Goal: Task Accomplishment & Management: Manage account settings

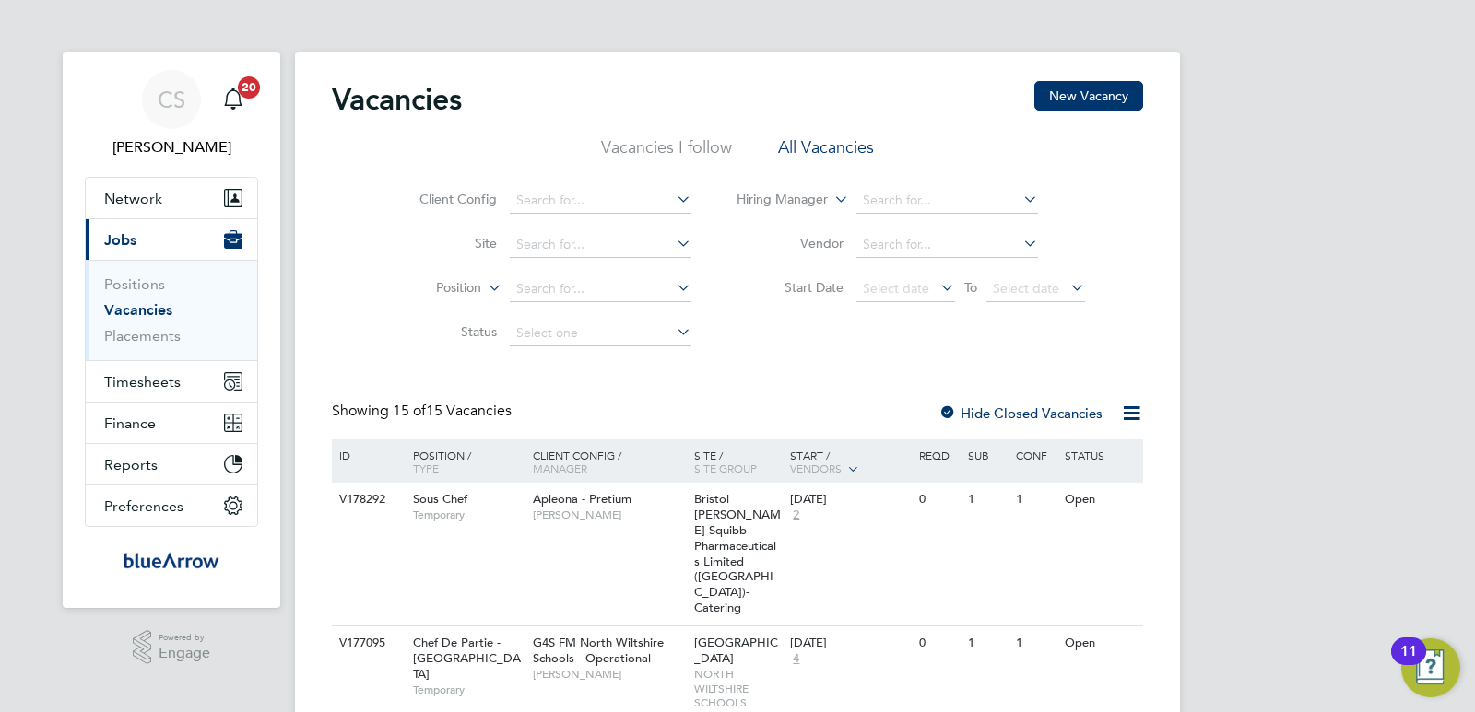
click at [667, 145] on li "Vacancies I follow" at bounding box center [666, 152] width 131 height 33
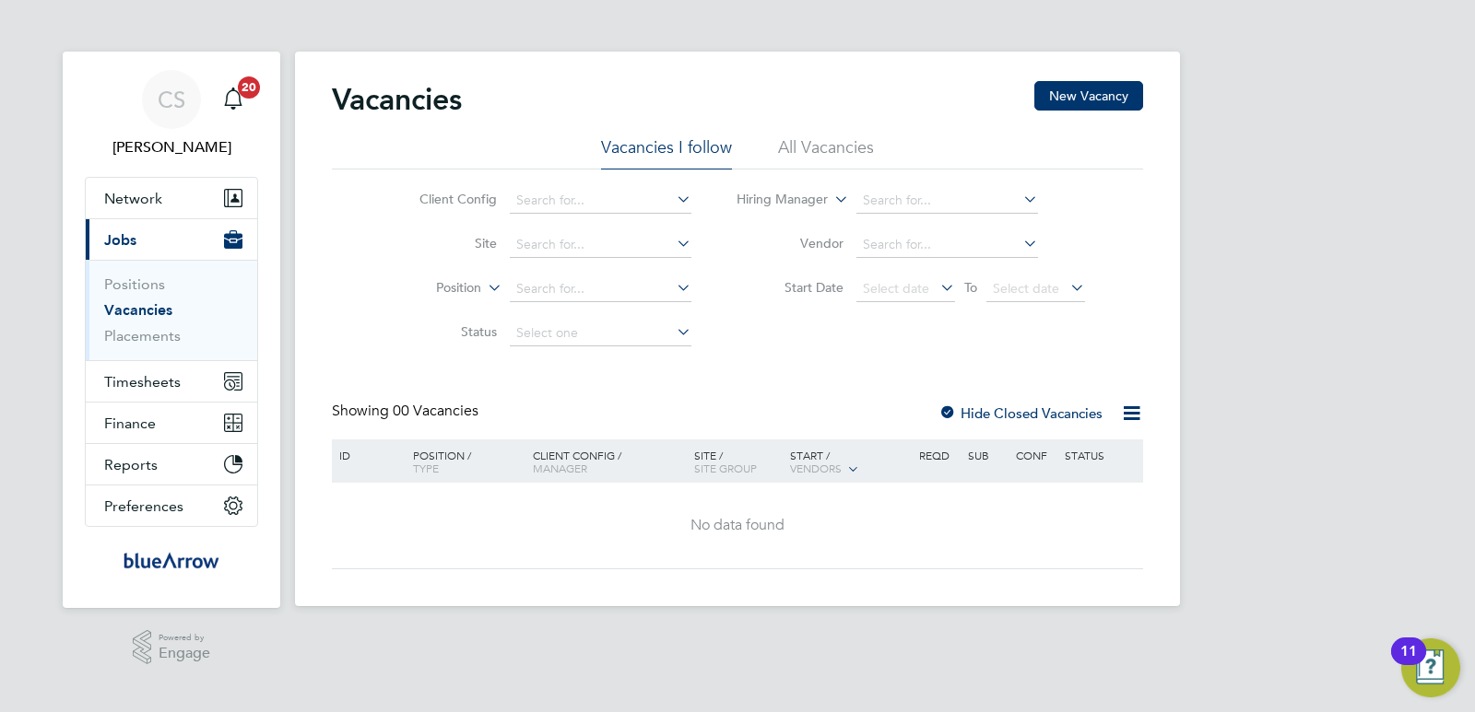
click at [823, 147] on li "All Vacancies" at bounding box center [826, 152] width 96 height 33
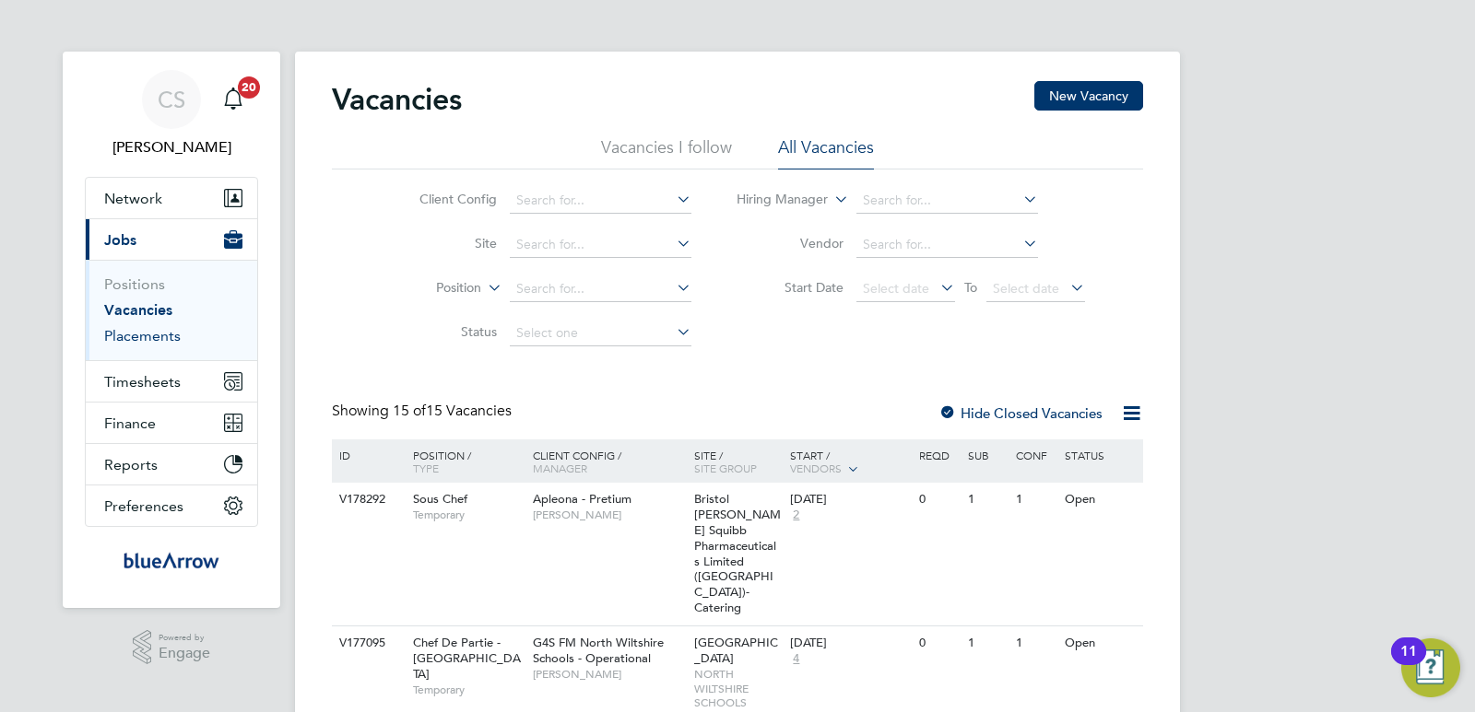
click at [132, 341] on link "Placements" at bounding box center [142, 336] width 76 height 18
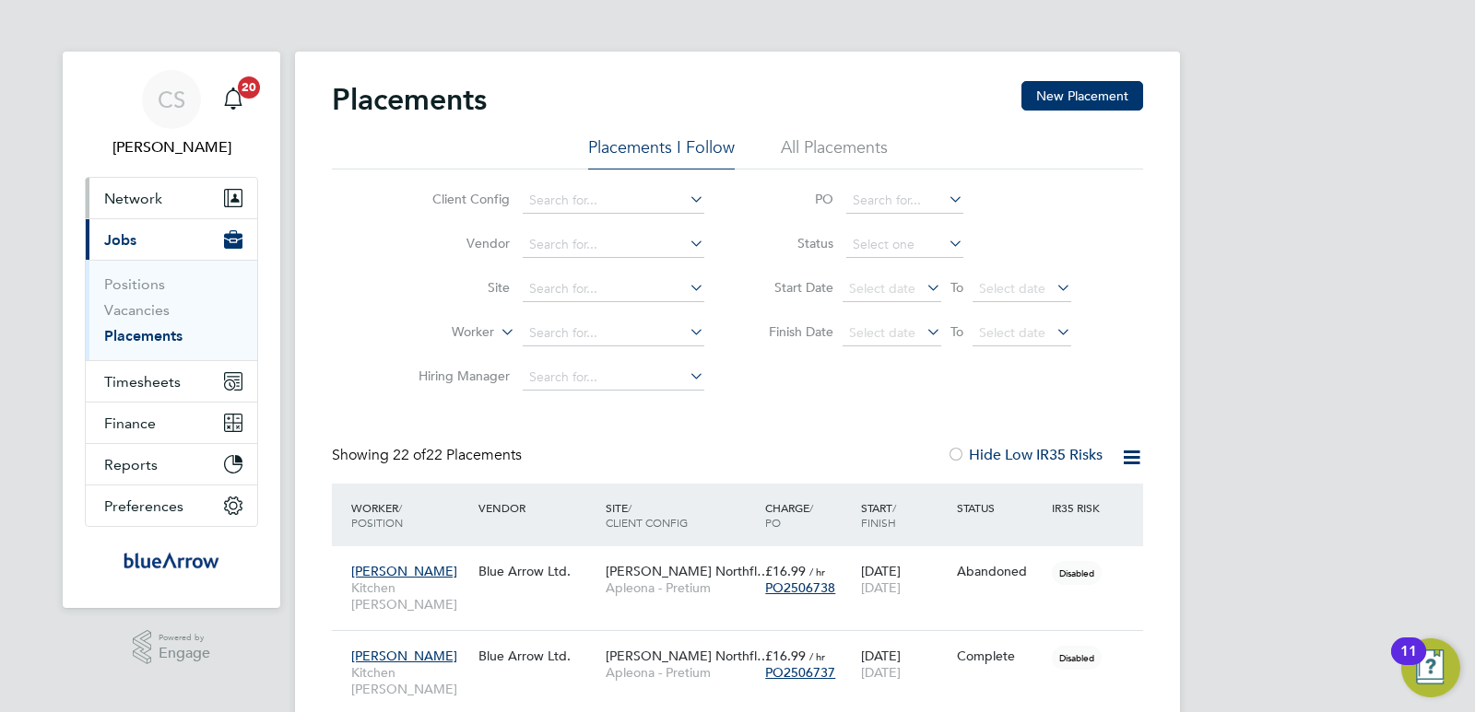
click at [149, 191] on span "Network" at bounding box center [133, 199] width 58 height 18
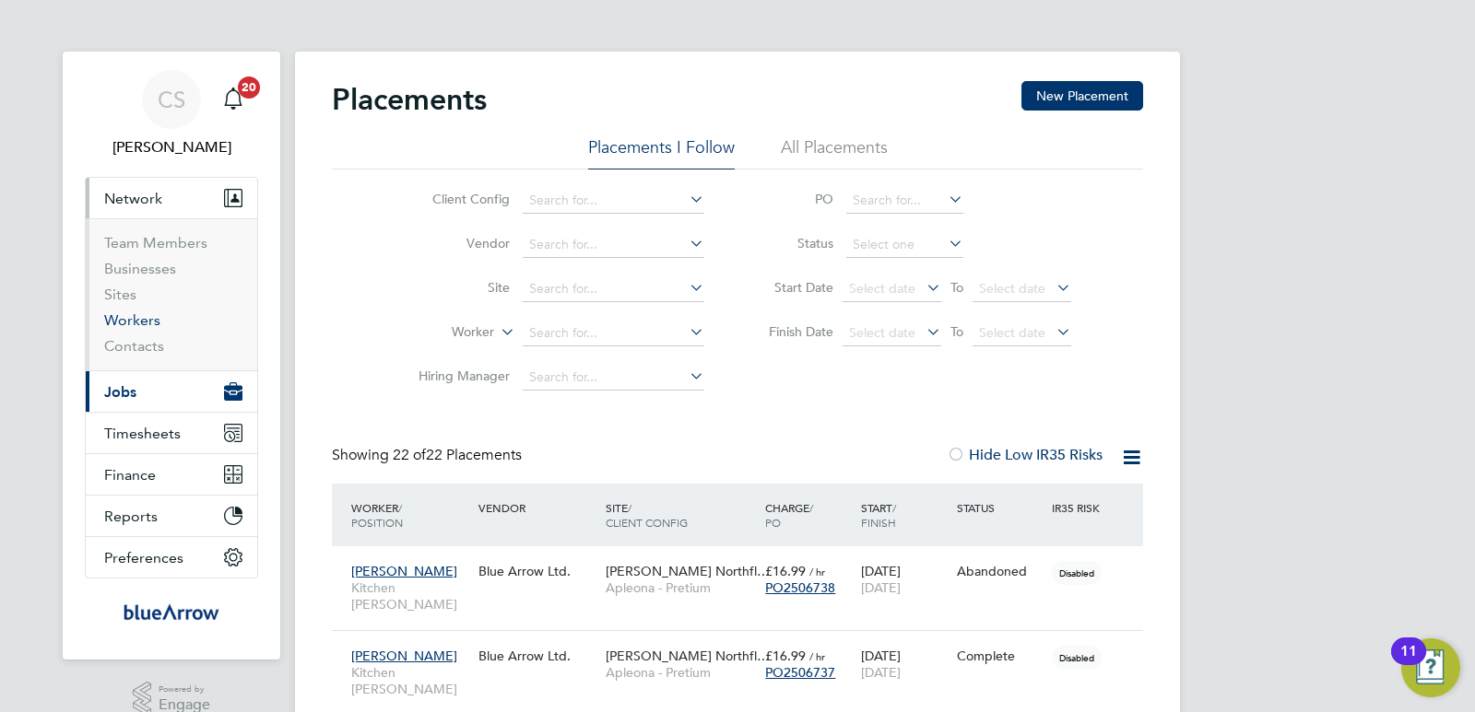
click at [147, 322] on link "Workers" at bounding box center [132, 320] width 56 height 18
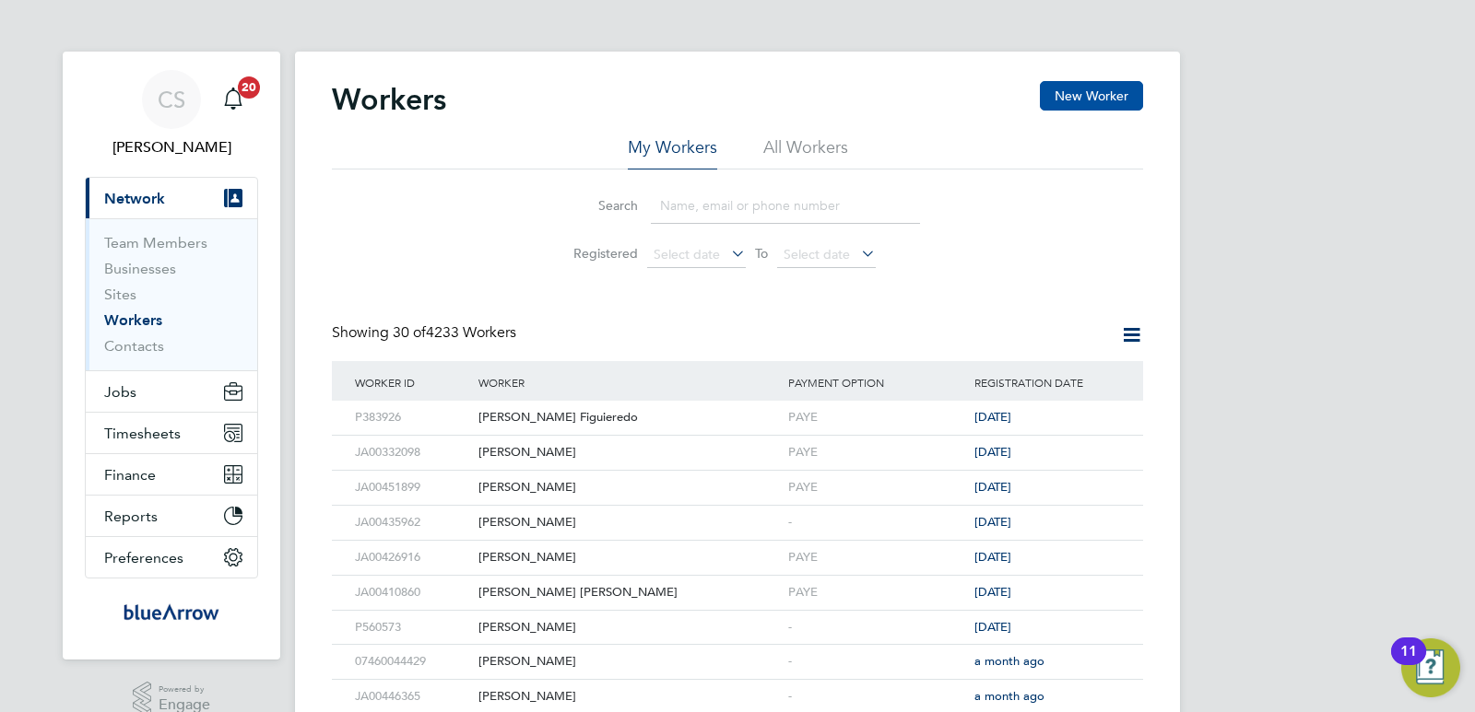
click at [1075, 88] on button "New Worker" at bounding box center [1091, 95] width 103 height 29
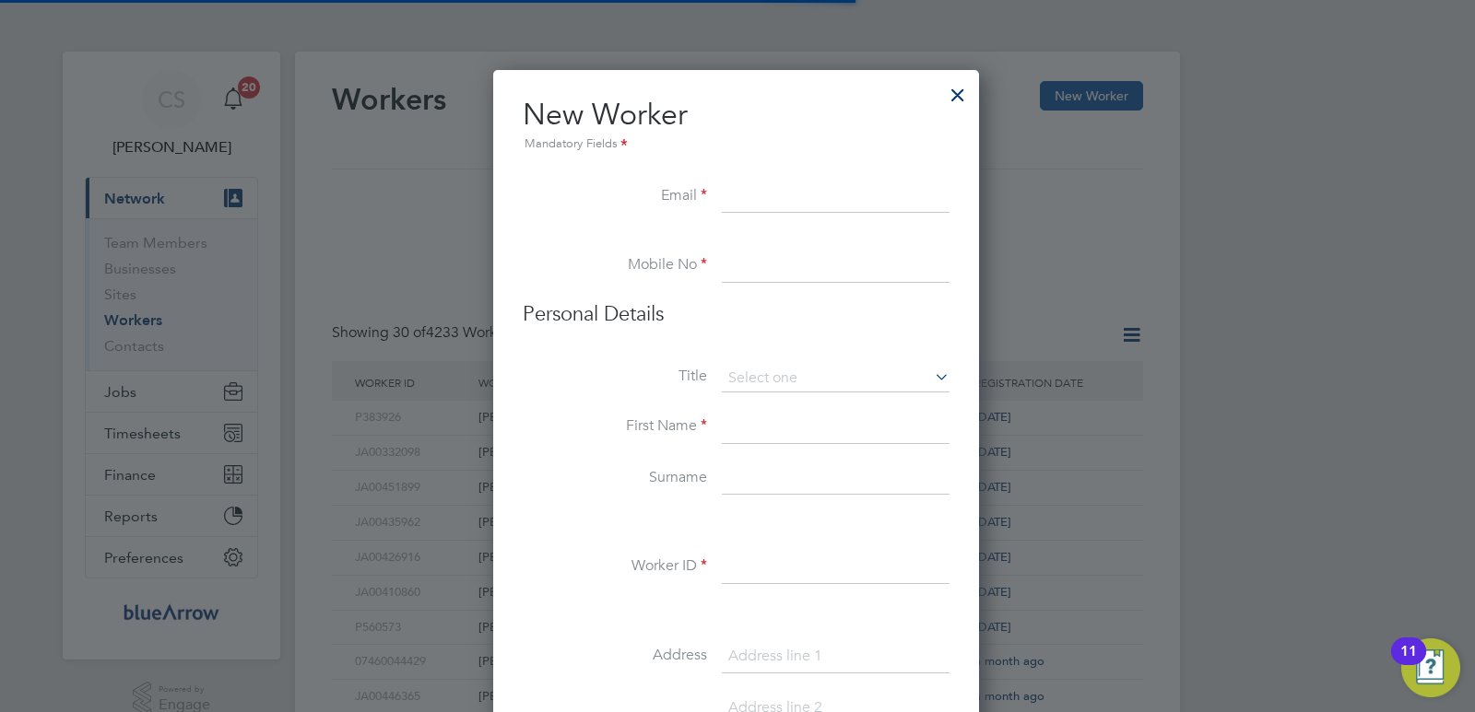
scroll to position [1569, 488]
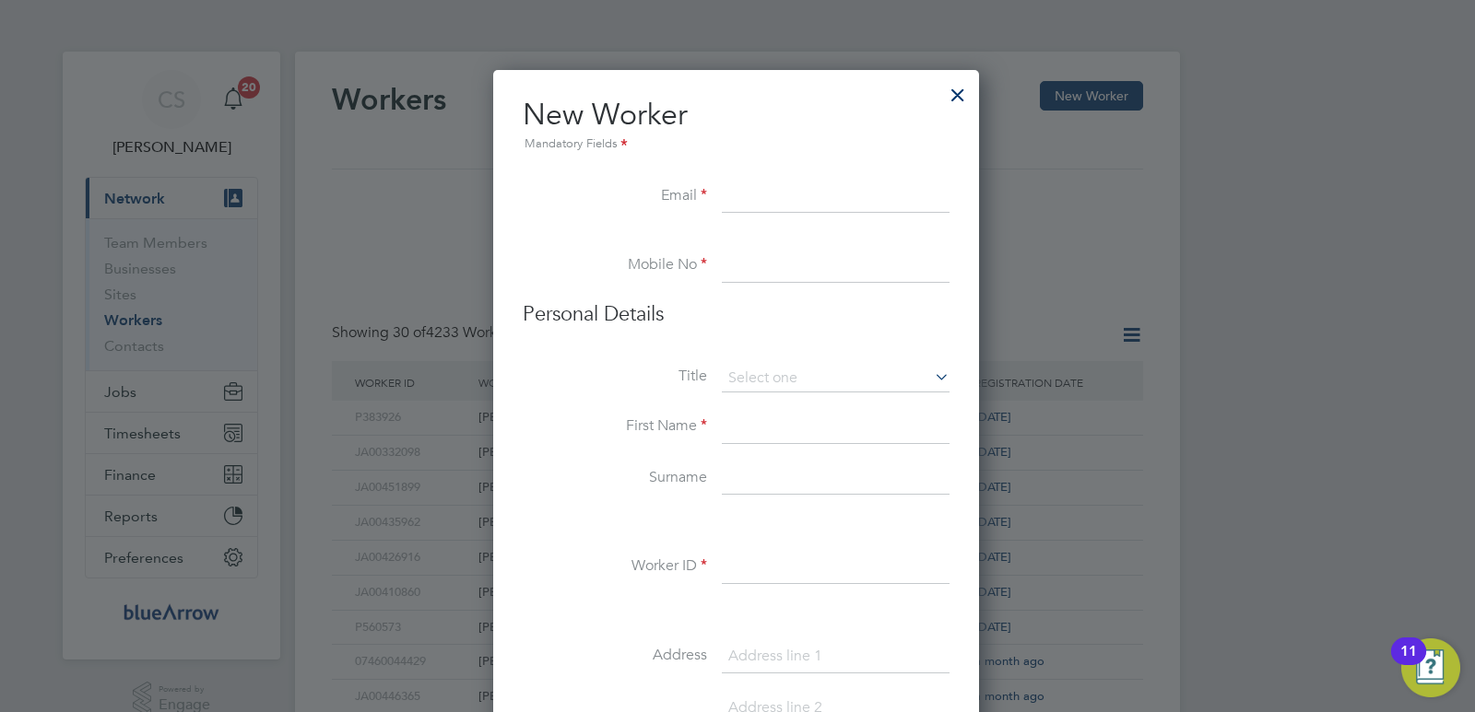
click at [737, 192] on input at bounding box center [836, 197] width 228 height 33
paste input "[EMAIL_ADDRESS][DOMAIN_NAME]"
type input "[EMAIL_ADDRESS][DOMAIN_NAME]"
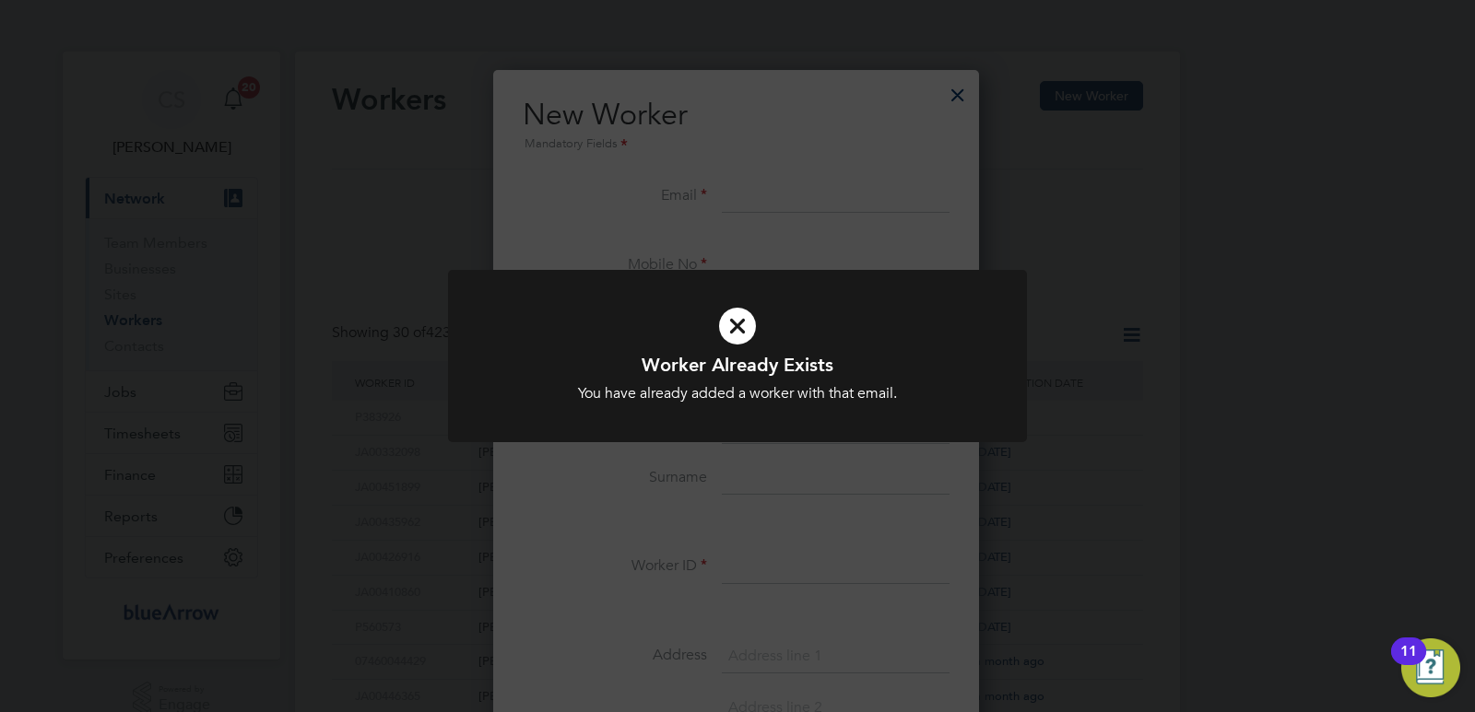
click at [740, 326] on icon at bounding box center [737, 326] width 479 height 72
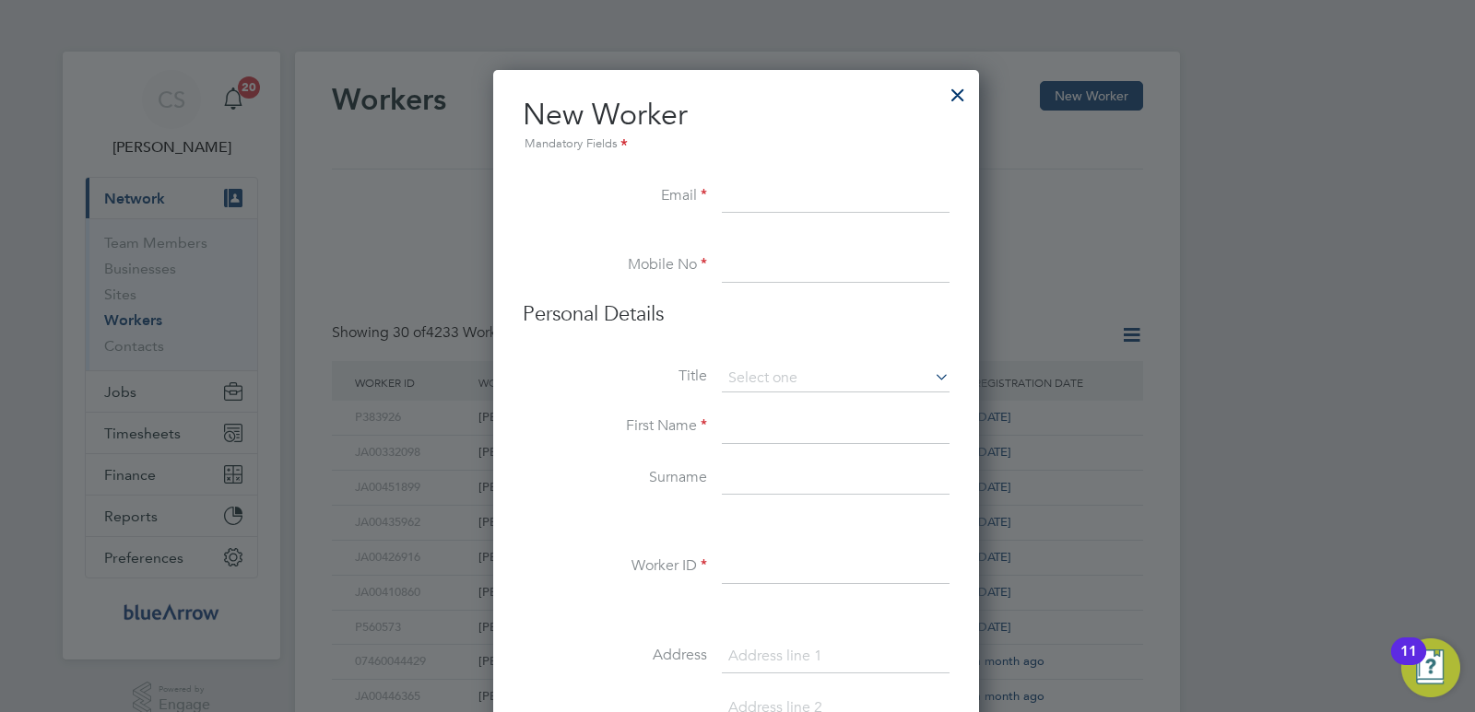
click at [958, 92] on div at bounding box center [957, 90] width 33 height 33
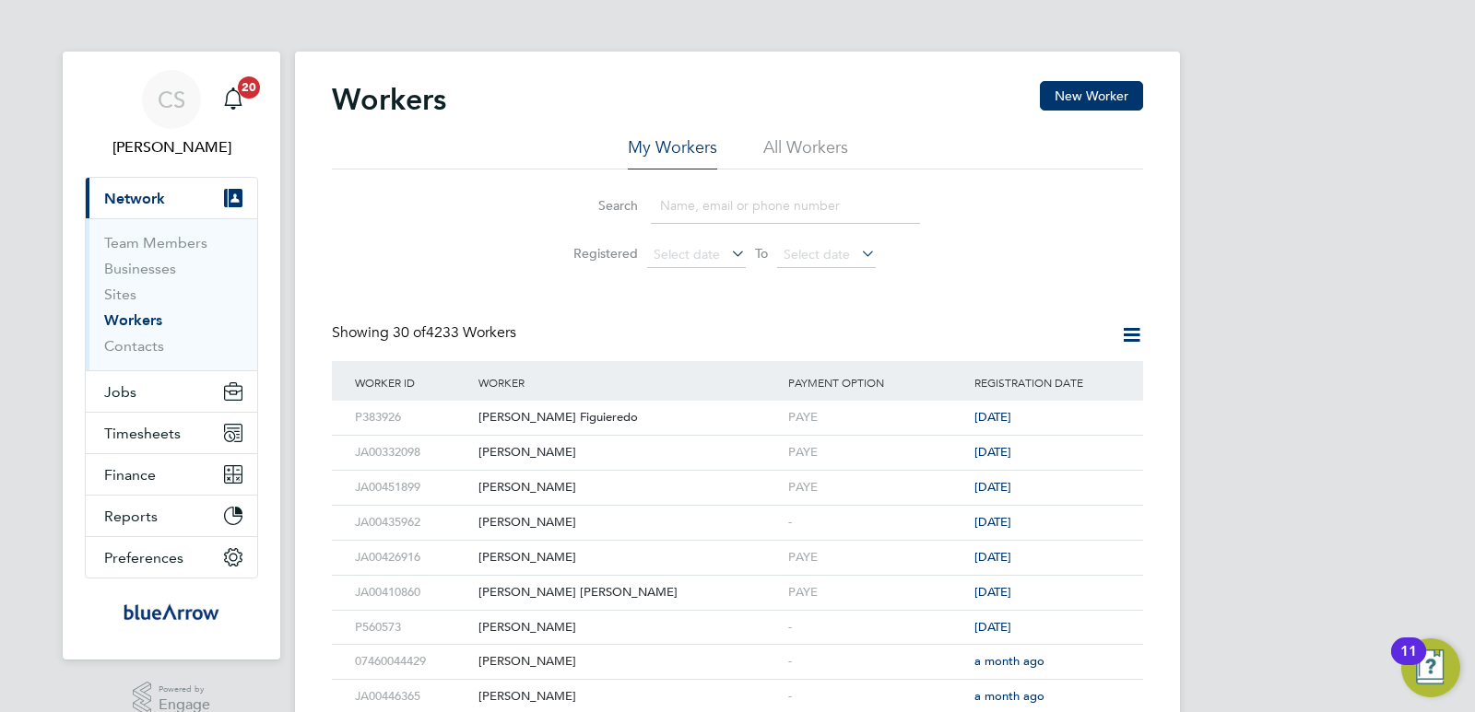
click at [688, 210] on input at bounding box center [785, 206] width 269 height 36
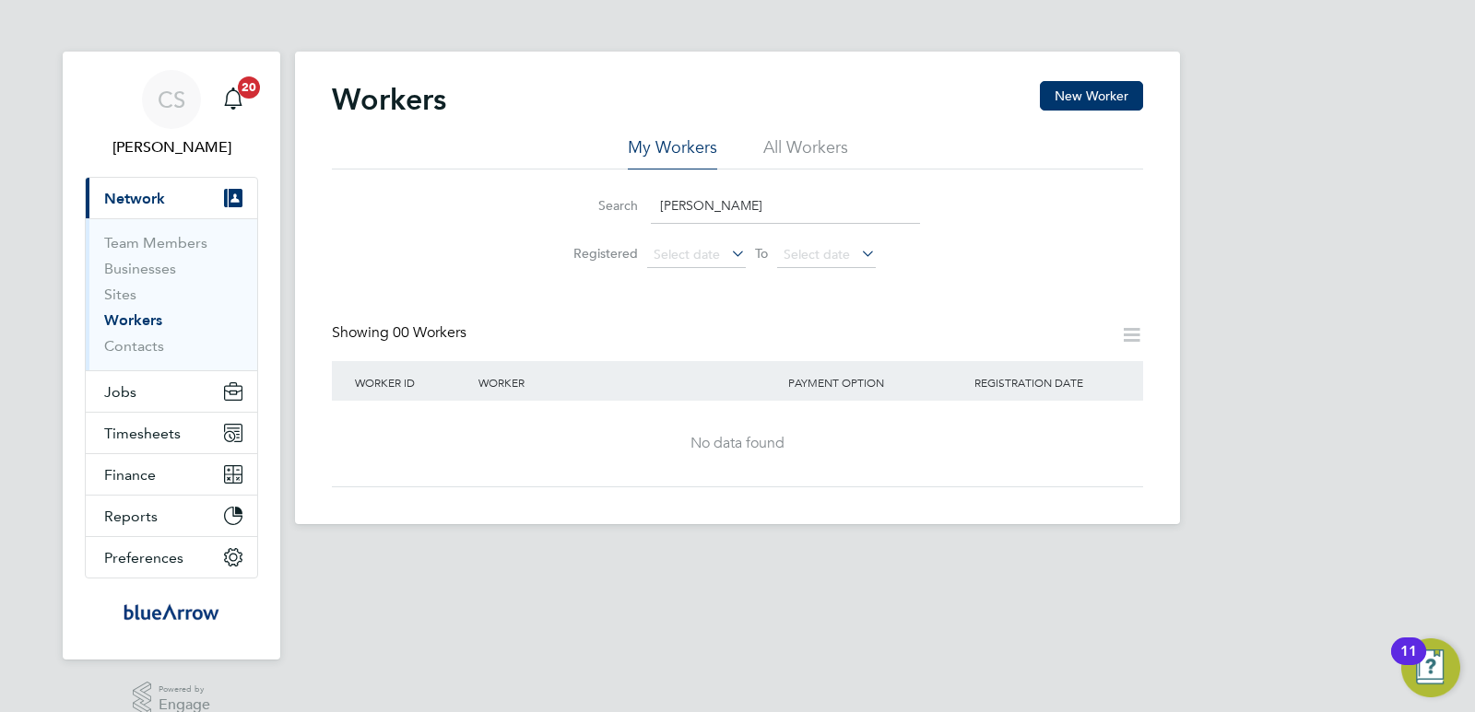
click at [736, 209] on input "Kelly Win" at bounding box center [785, 206] width 269 height 36
drag, startPoint x: 733, startPoint y: 208, endPoint x: 686, endPoint y: 204, distance: 47.2
click at [686, 204] on input "Kelly Win" at bounding box center [785, 206] width 269 height 36
click at [780, 142] on li "All Workers" at bounding box center [805, 152] width 85 height 33
click at [745, 205] on input "Kelly Win" at bounding box center [785, 206] width 269 height 36
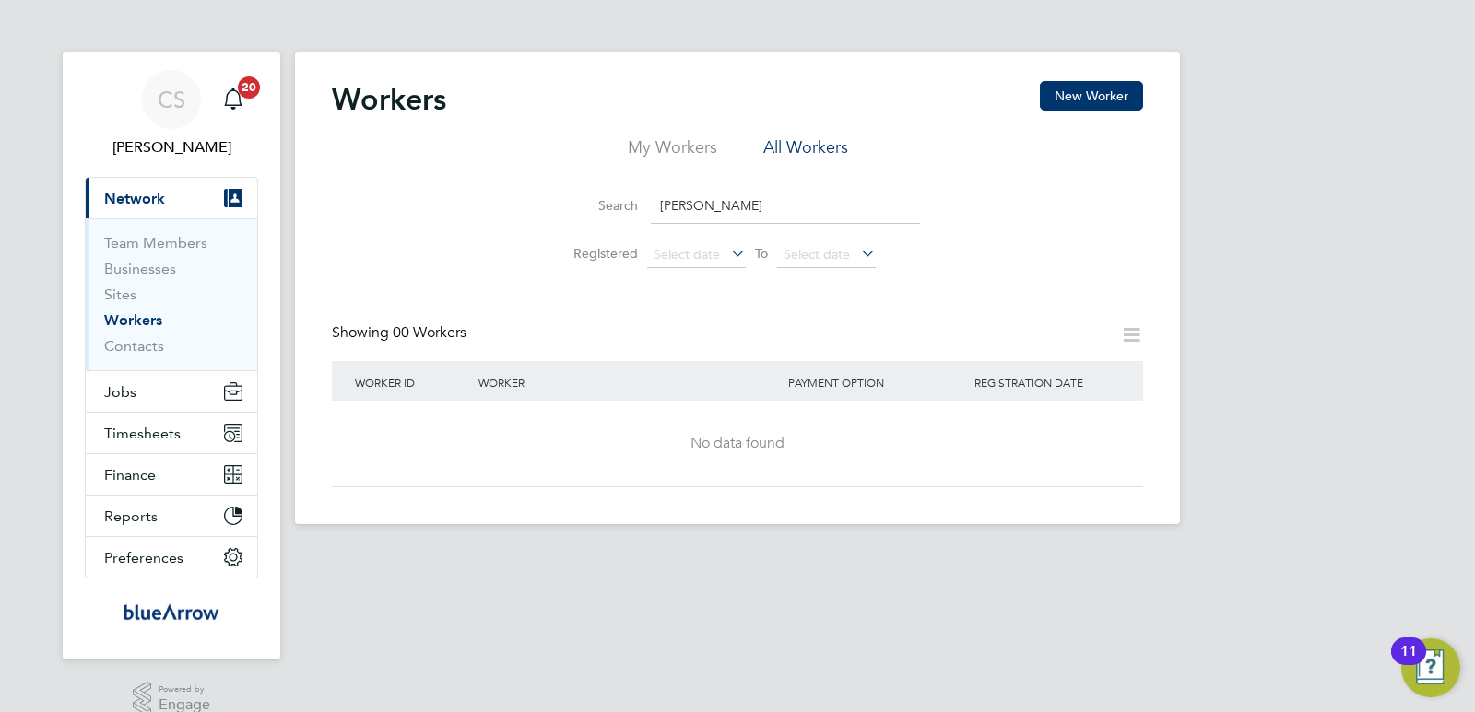
drag, startPoint x: 750, startPoint y: 205, endPoint x: 659, endPoint y: 196, distance: 91.6
click at [659, 196] on input "Kelly Winmill" at bounding box center [785, 206] width 269 height 36
paste input "07977 154912"
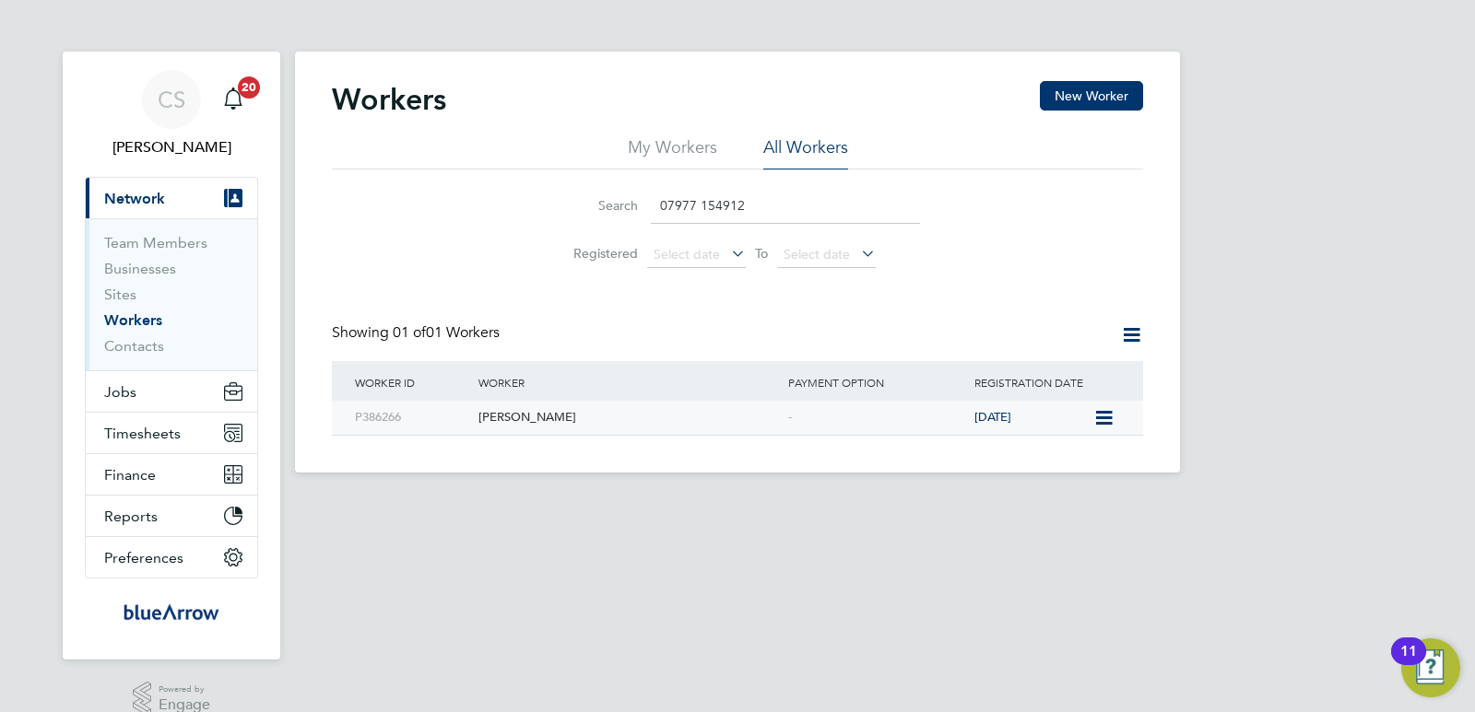
type input "07977 154912"
click at [511, 417] on div "[PERSON_NAME]" at bounding box center [629, 418] width 310 height 34
drag, startPoint x: 752, startPoint y: 206, endPoint x: 652, endPoint y: 208, distance: 100.5
click at [652, 208] on input "07977 154912" at bounding box center [785, 206] width 269 height 36
click at [135, 386] on span "Jobs" at bounding box center [120, 392] width 32 height 18
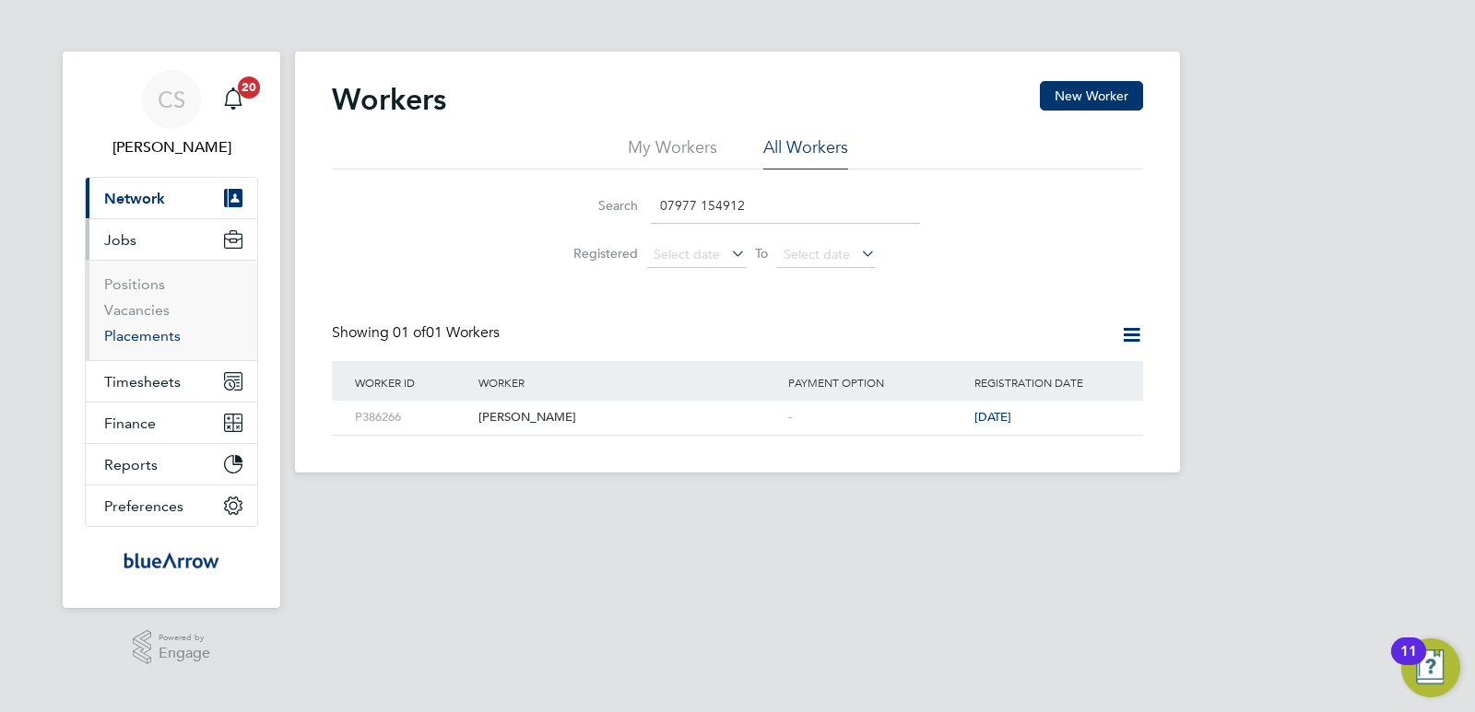
click at [148, 336] on link "Placements" at bounding box center [142, 336] width 76 height 18
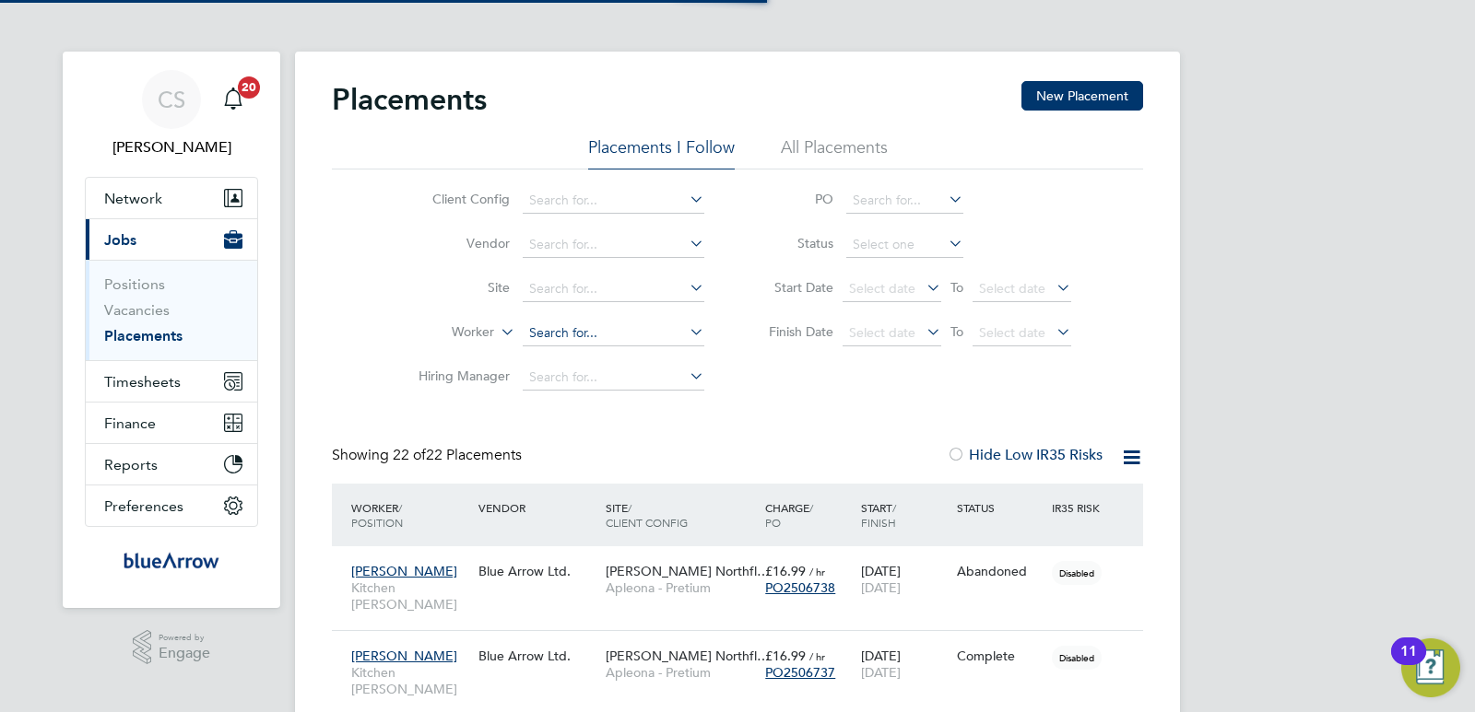
scroll to position [53, 160]
click at [549, 335] on input at bounding box center [614, 334] width 182 height 26
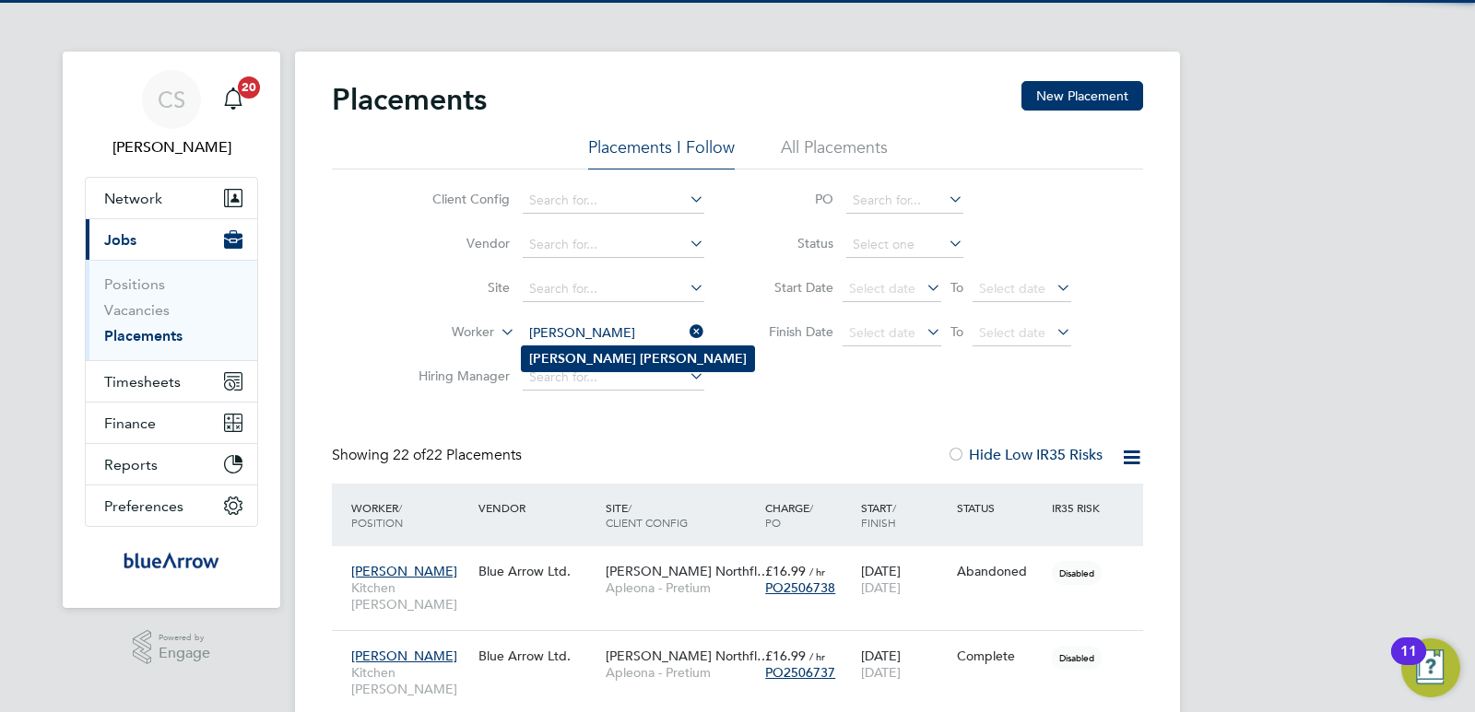
type input "[PERSON_NAME]"
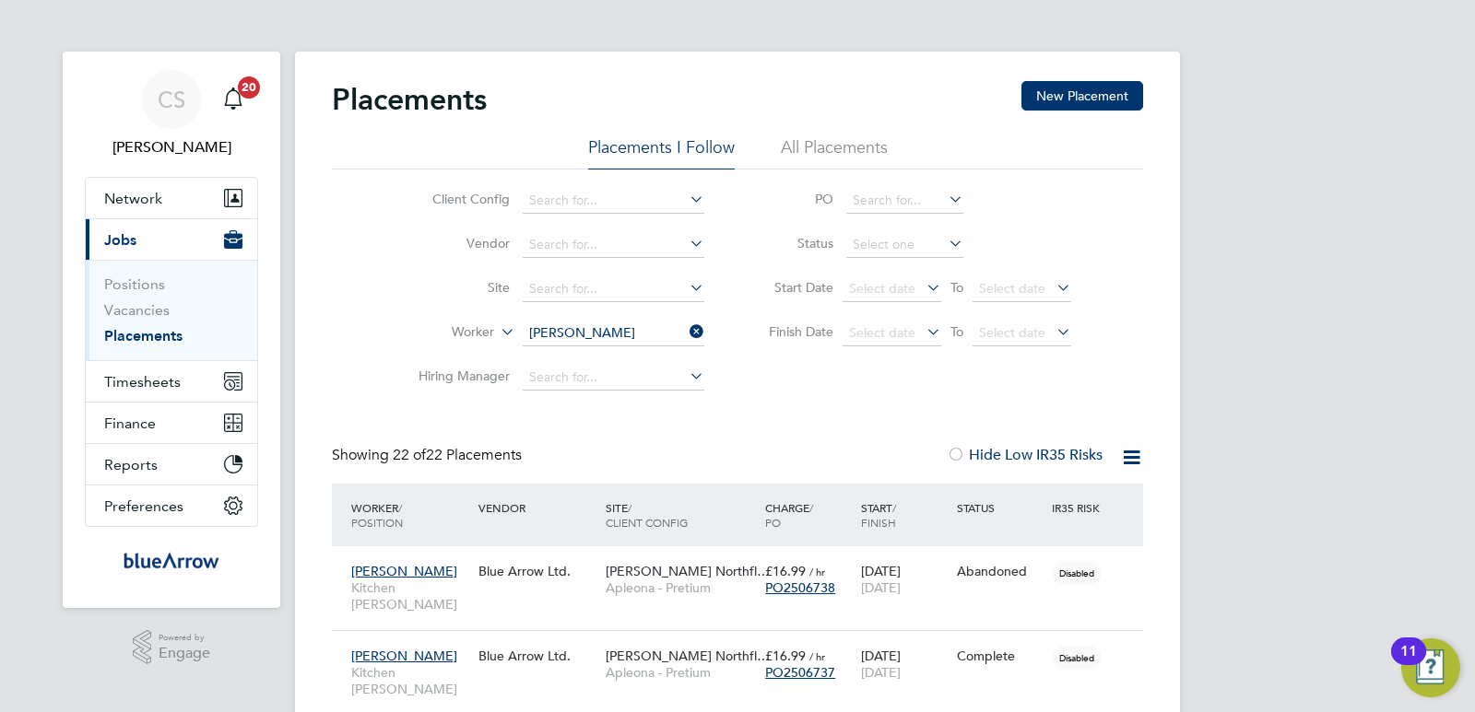
click at [558, 354] on b "Kelly" at bounding box center [582, 359] width 107 height 16
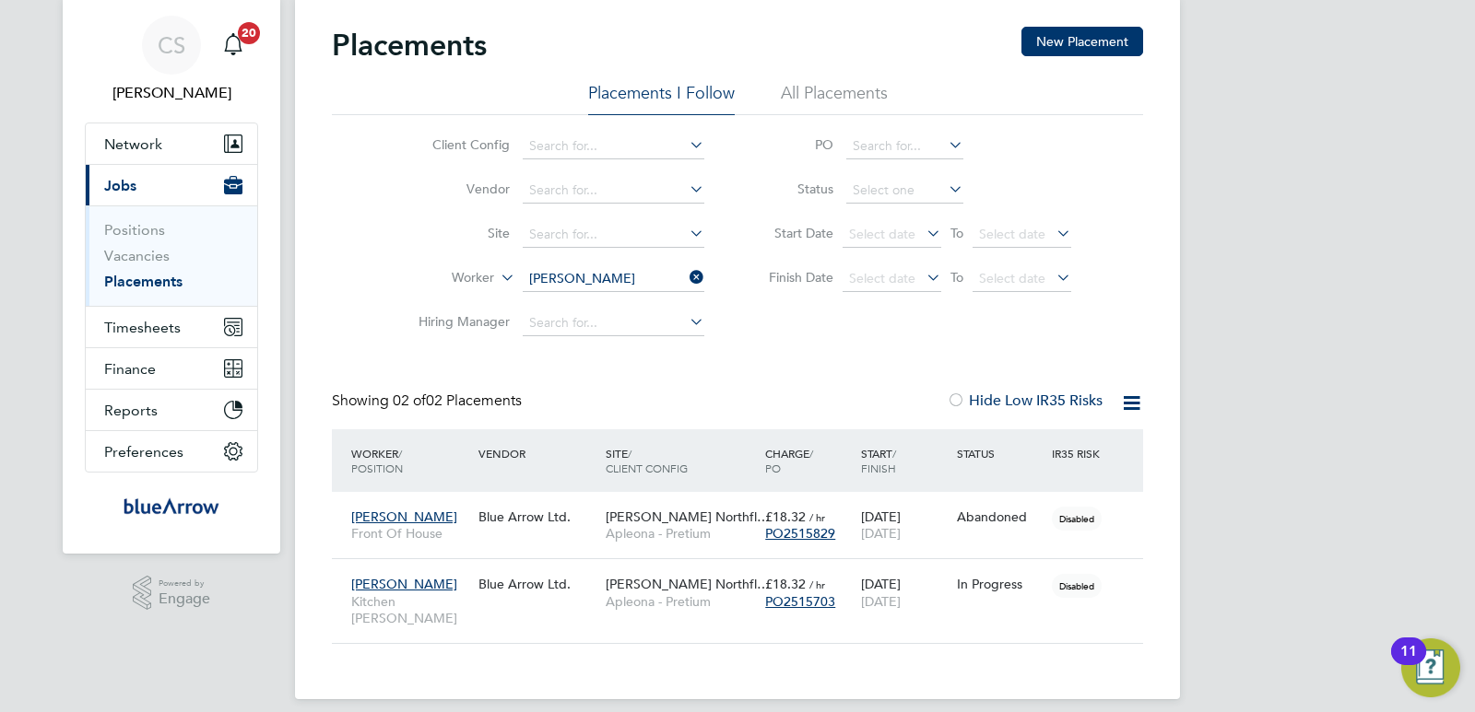
click at [146, 634] on div "CS Claire Smee Notifications 20 Applications: Network Team Members Businesses S…" at bounding box center [737, 337] width 1475 height 783
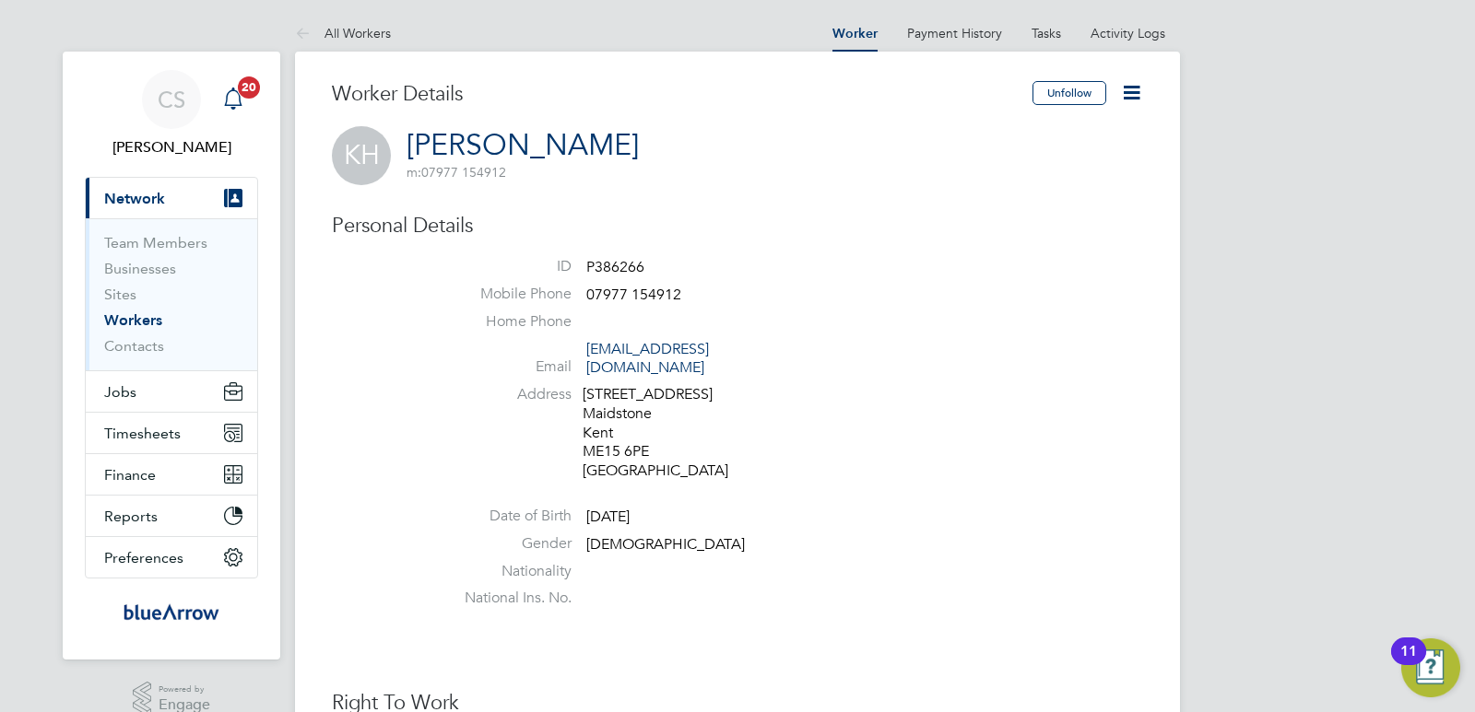
click at [230, 100] on icon "Main navigation" at bounding box center [233, 99] width 22 height 22
